Goal: Task Accomplishment & Management: Manage account settings

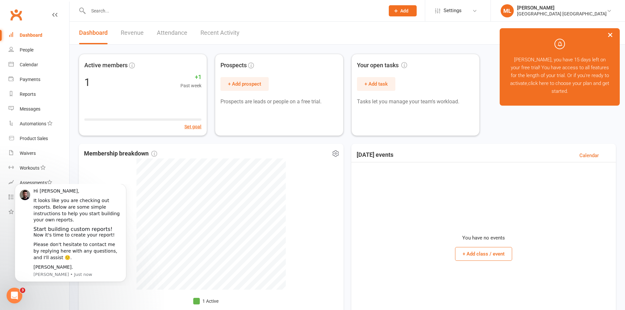
click at [89, 177] on div "Membership breakdown 1 Active" at bounding box center [211, 238] width 265 height 189
click at [123, 187] on icon "Dismiss notification" at bounding box center [125, 186] width 4 height 4
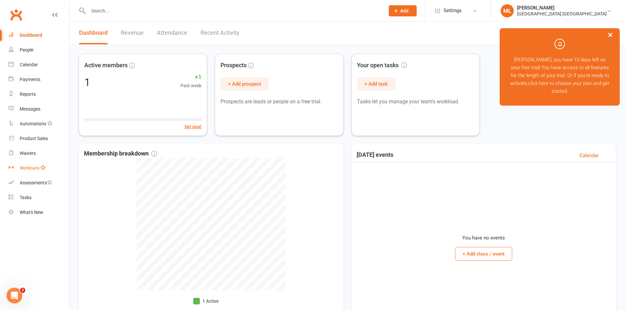
click at [36, 173] on link "Workouts" at bounding box center [39, 168] width 61 height 15
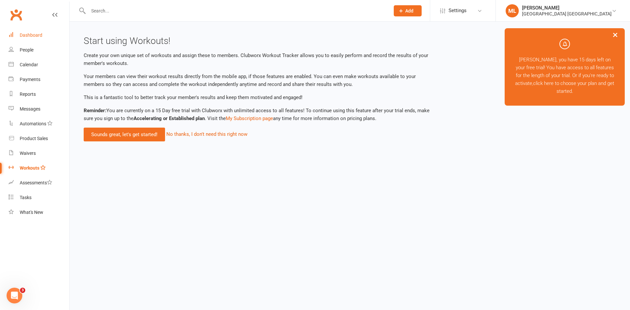
click at [33, 37] on div "Dashboard" at bounding box center [31, 34] width 23 height 5
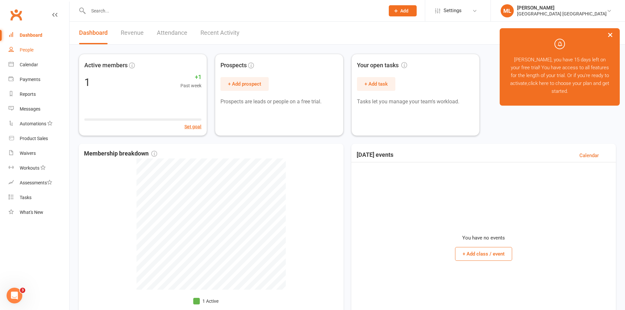
click at [33, 47] on link "People" at bounding box center [39, 50] width 61 height 15
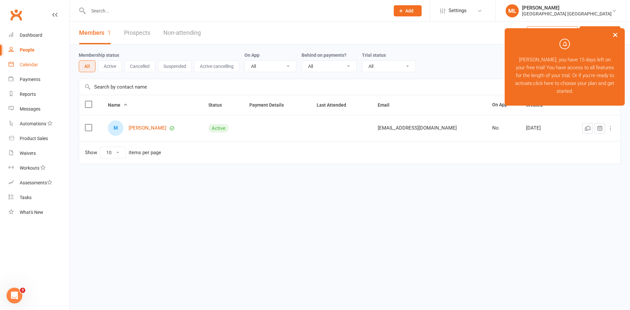
click at [43, 66] on link "Calendar" at bounding box center [39, 64] width 61 height 15
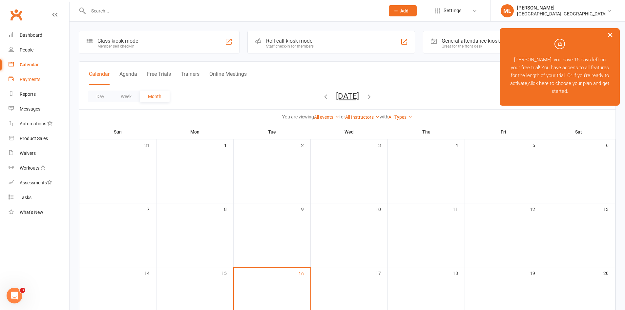
click at [41, 78] on link "Payments" at bounding box center [39, 79] width 61 height 15
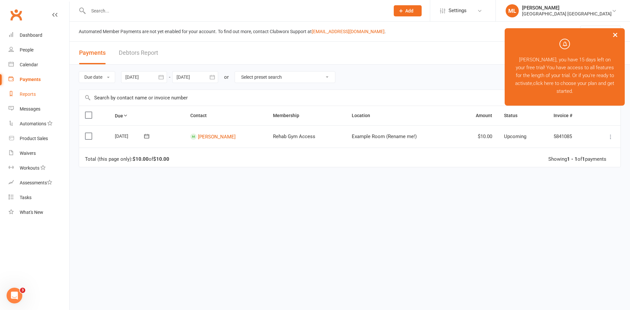
click at [38, 95] on link "Reports" at bounding box center [39, 94] width 61 height 15
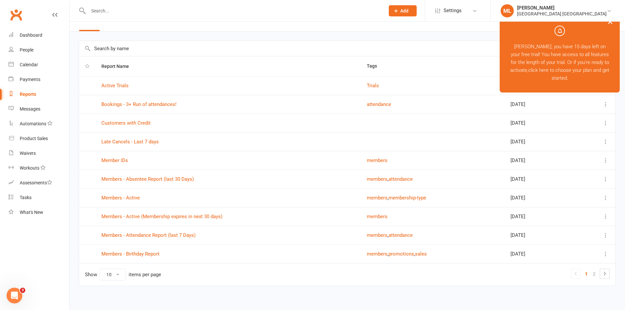
scroll to position [17, 0]
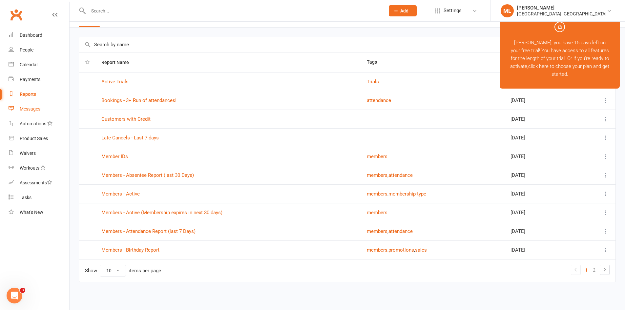
click at [30, 109] on div "Messages" at bounding box center [30, 108] width 21 height 5
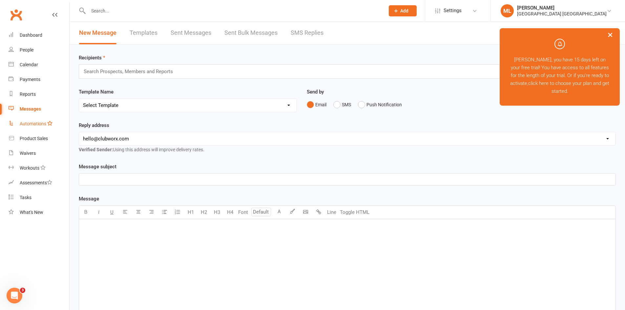
click at [35, 125] on div "Automations" at bounding box center [33, 123] width 27 height 5
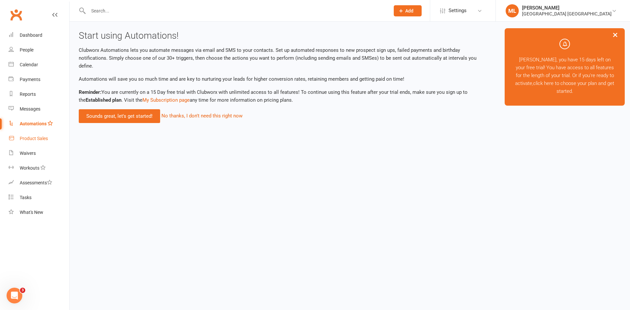
click at [38, 136] on div "Product Sales" at bounding box center [34, 138] width 28 height 5
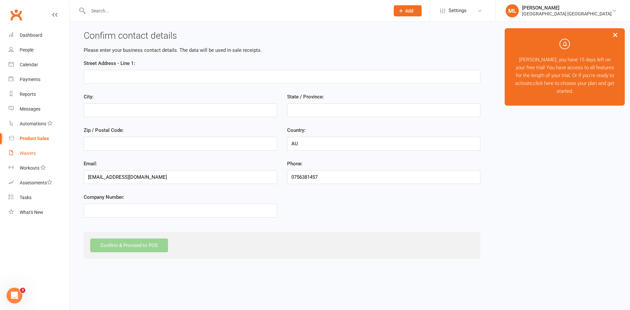
click at [39, 151] on link "Waivers" at bounding box center [39, 153] width 61 height 15
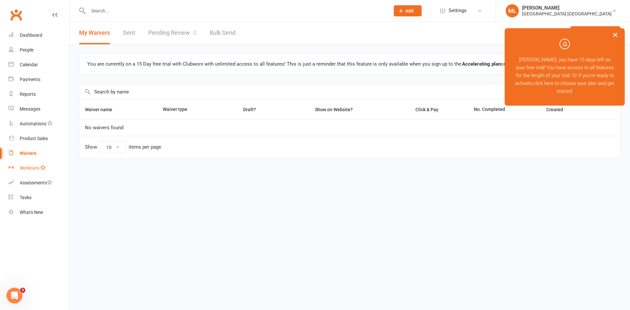
click at [21, 172] on link "Workouts" at bounding box center [39, 168] width 61 height 15
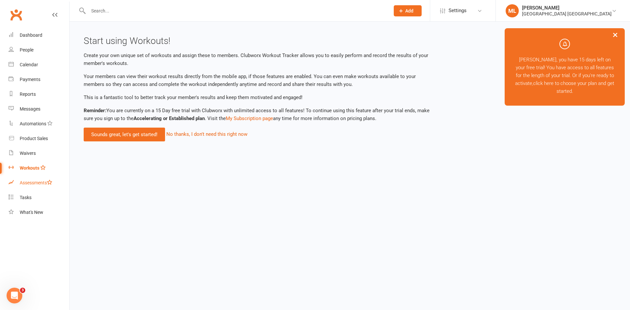
click at [22, 181] on div "Assessments" at bounding box center [36, 182] width 32 height 5
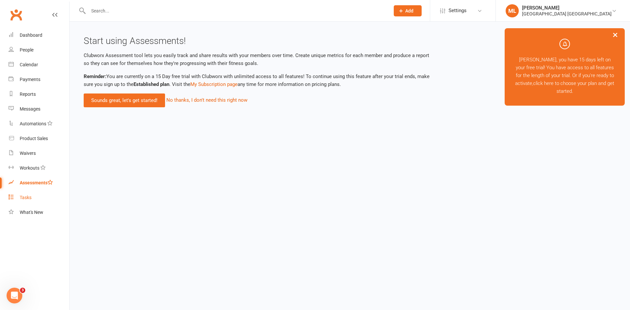
click at [11, 200] on link "Tasks" at bounding box center [39, 197] width 61 height 15
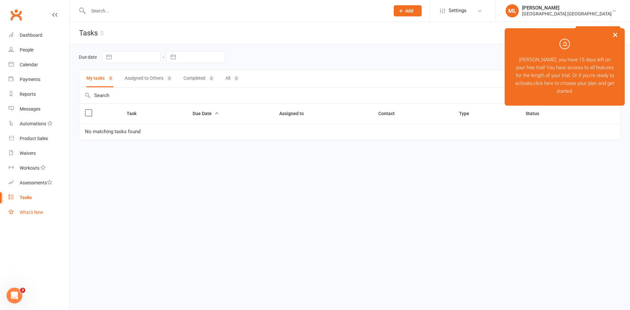
click at [36, 214] on div "What's New" at bounding box center [32, 212] width 24 height 5
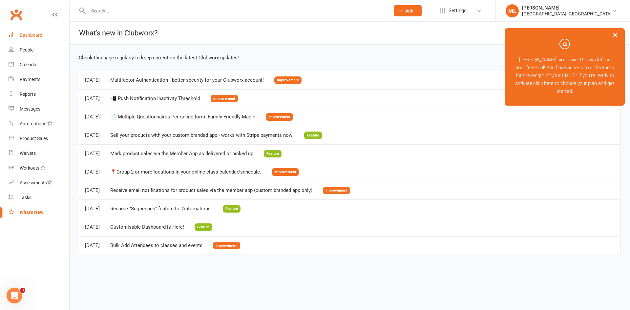
click at [31, 35] on div "Dashboard" at bounding box center [31, 34] width 23 height 5
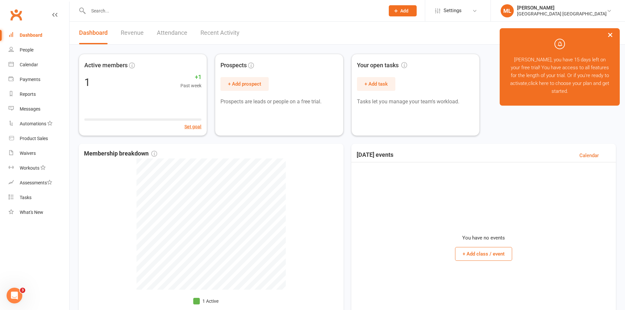
click at [613, 35] on button "×" at bounding box center [610, 35] width 12 height 14
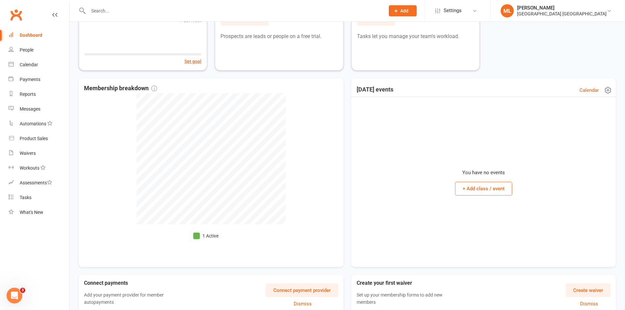
scroll to position [66, 0]
click at [488, 192] on button "+ Add class / event" at bounding box center [483, 188] width 57 height 14
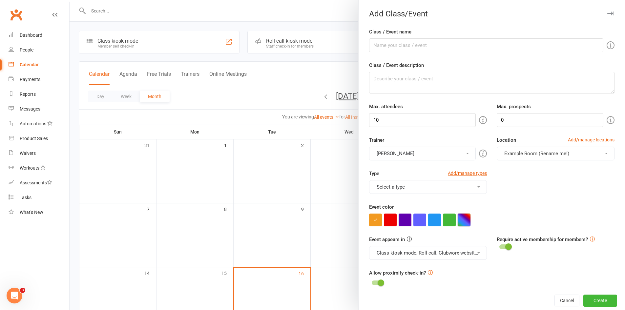
click at [464, 222] on button "button" at bounding box center [463, 219] width 13 height 13
click at [451, 220] on button "×" at bounding box center [451, 217] width 7 height 9
click at [464, 219] on button "button" at bounding box center [463, 219] width 13 height 13
click at [450, 220] on button "×" at bounding box center [451, 217] width 7 height 9
click at [457, 216] on button "button" at bounding box center [463, 219] width 13 height 13
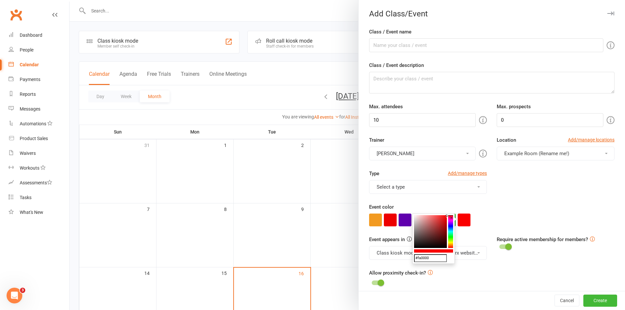
type input "#ff0000"
drag, startPoint x: 415, startPoint y: 216, endPoint x: 448, endPoint y: 215, distance: 32.5
click at [448, 215] on div "#ff0000 ×" at bounding box center [433, 238] width 42 height 50
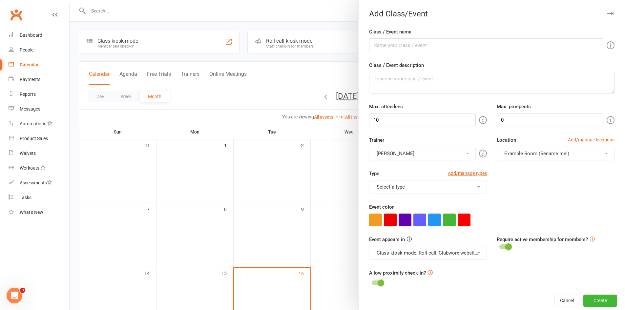
click at [497, 173] on div "Type Add/manage types Select a type Class Training Session" at bounding box center [491, 186] width 255 height 33
click at [595, 13] on div "Add Class/Event" at bounding box center [491, 13] width 266 height 9
click at [554, 301] on button "Cancel" at bounding box center [566, 301] width 25 height 12
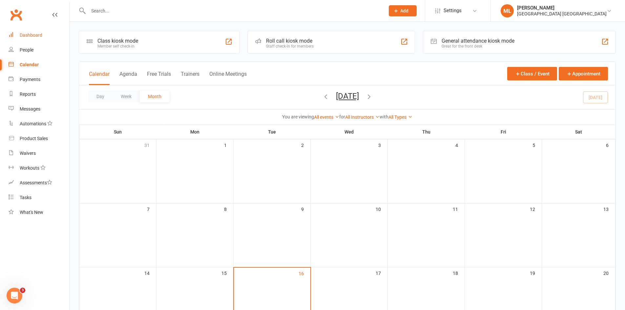
click at [46, 40] on link "Dashboard" at bounding box center [39, 35] width 61 height 15
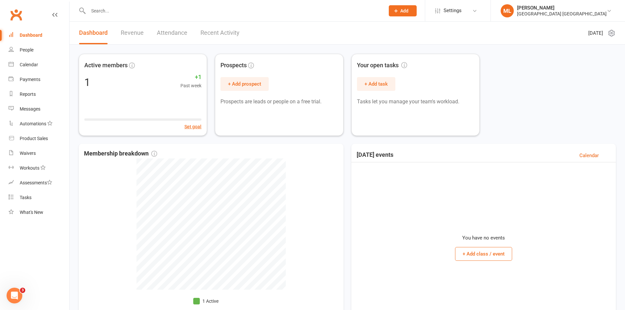
click at [142, 37] on link "Revenue" at bounding box center [132, 33] width 23 height 23
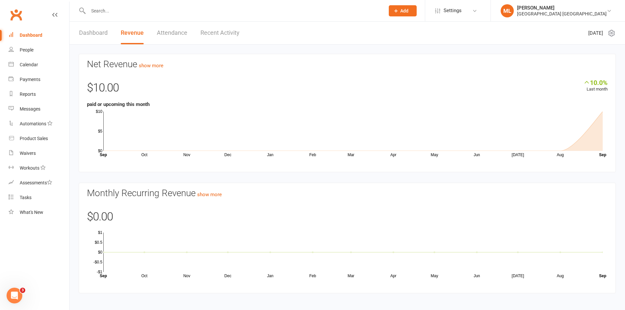
click at [168, 35] on link "Attendance" at bounding box center [172, 33] width 30 height 23
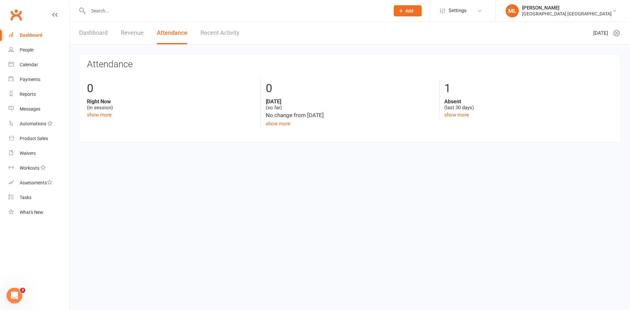
click at [233, 34] on link "Recent Activity" at bounding box center [219, 33] width 39 height 23
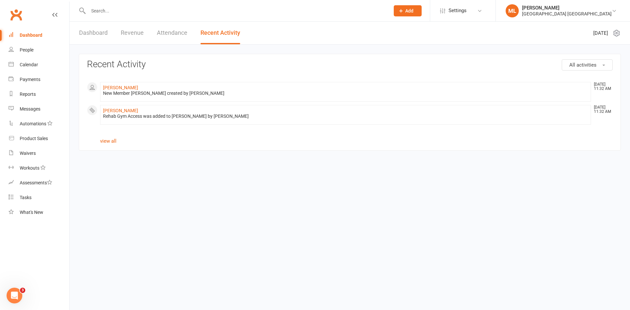
click at [157, 33] on link "Attendance" at bounding box center [172, 33] width 30 height 23
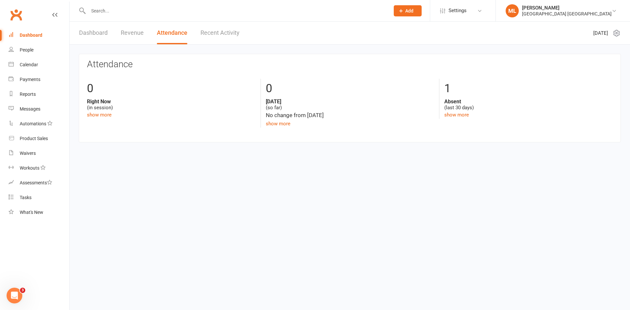
click at [103, 33] on link "Dashboard" at bounding box center [93, 33] width 29 height 23
